Goal: Task Accomplishment & Management: Manage account settings

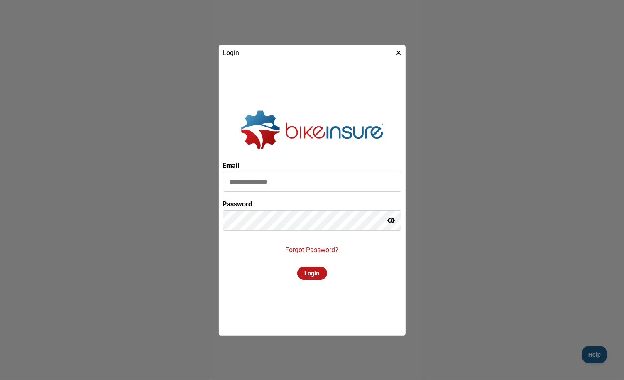
click at [314, 183] on input at bounding box center [312, 182] width 179 height 20
type input "**********"
click at [312, 272] on div "Login" at bounding box center [312, 273] width 30 height 13
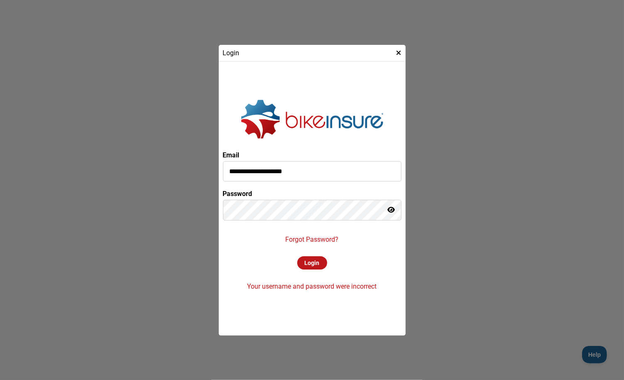
click at [308, 265] on div "Login" at bounding box center [312, 262] width 30 height 13
click at [393, 208] on icon at bounding box center [391, 209] width 7 height 7
click at [312, 263] on div "Login" at bounding box center [312, 262] width 30 height 13
click at [316, 239] on p "Forgot Password?" at bounding box center [312, 240] width 53 height 8
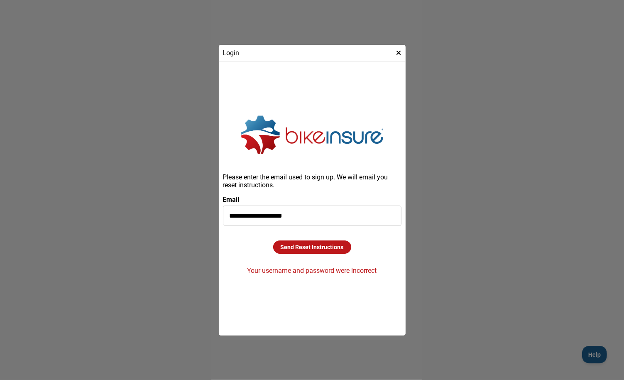
click at [311, 245] on div "Send Reset Instructions" at bounding box center [312, 247] width 78 height 13
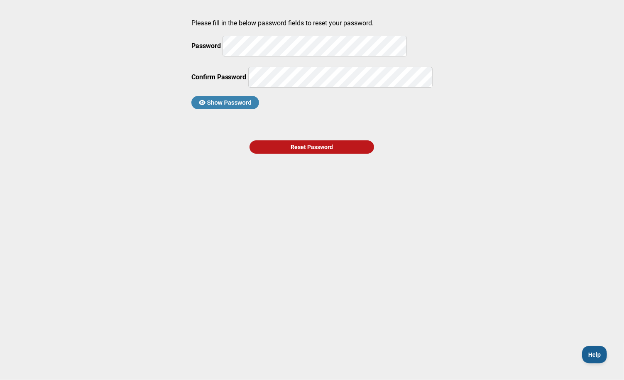
click at [249, 109] on button "Show Password" at bounding box center [225, 102] width 68 height 13
click at [313, 154] on div "Reset Password" at bounding box center [312, 146] width 125 height 13
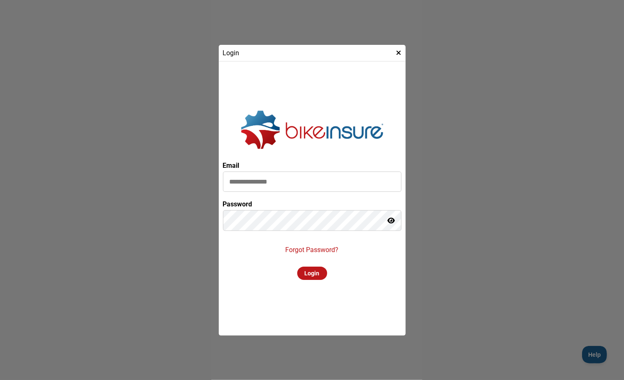
click at [270, 182] on input at bounding box center [312, 182] width 179 height 20
type input "**********"
click at [311, 272] on div "Login" at bounding box center [312, 273] width 30 height 13
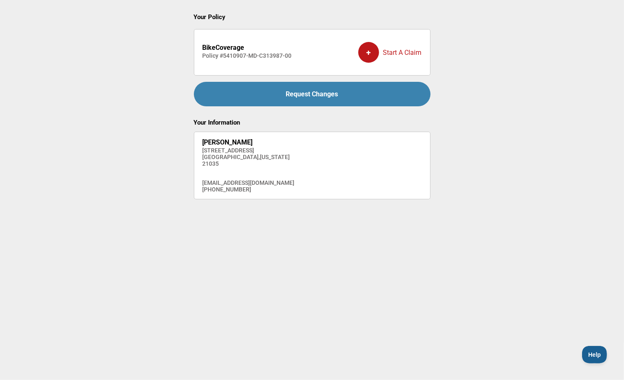
click at [231, 188] on h4 "[PHONE_NUMBER]" at bounding box center [249, 189] width 92 height 7
click at [384, 117] on div "Your Policy BikeCoverage Policy # 5410907-MD-C313987-00 + Start A Claim Request…" at bounding box center [312, 103] width 237 height 191
click at [307, 90] on div "Request Changes" at bounding box center [312, 94] width 237 height 25
